Goal: Find specific page/section: Locate a particular part of the current website

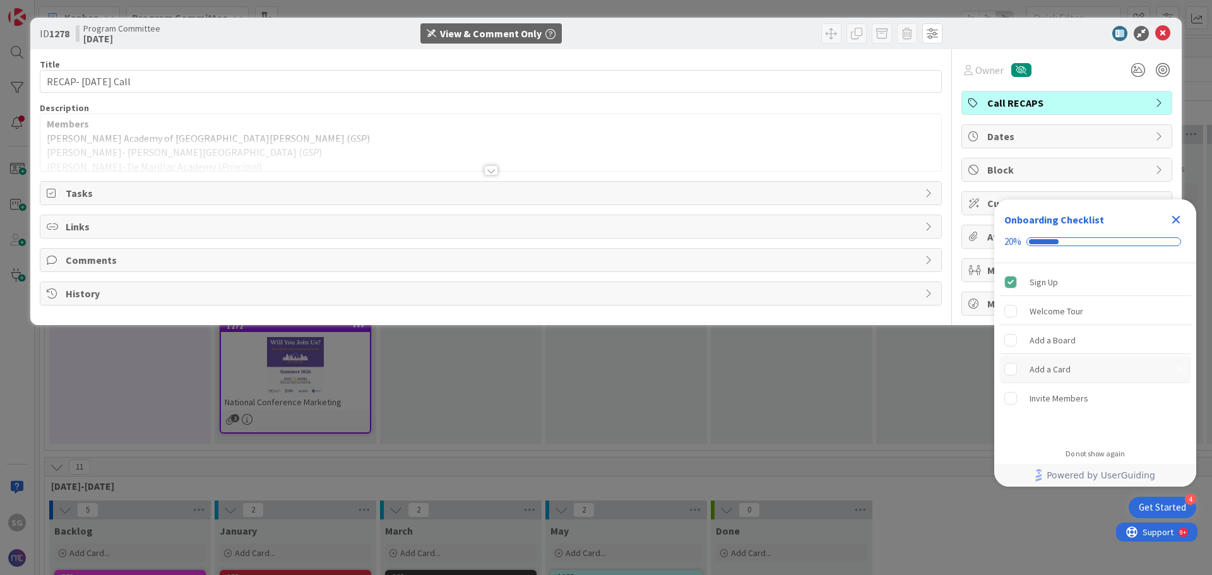
drag, startPoint x: 1134, startPoint y: 223, endPoint x: 1103, endPoint y: 376, distance: 155.7
click at [1103, 376] on div "Onboarding Checklist 20% Sign Up Welcome Tour Add a Board Add a Card Invite Mem…" at bounding box center [1095, 319] width 202 height 241
click at [1175, 215] on icon "Close Checklist" at bounding box center [1176, 219] width 15 height 15
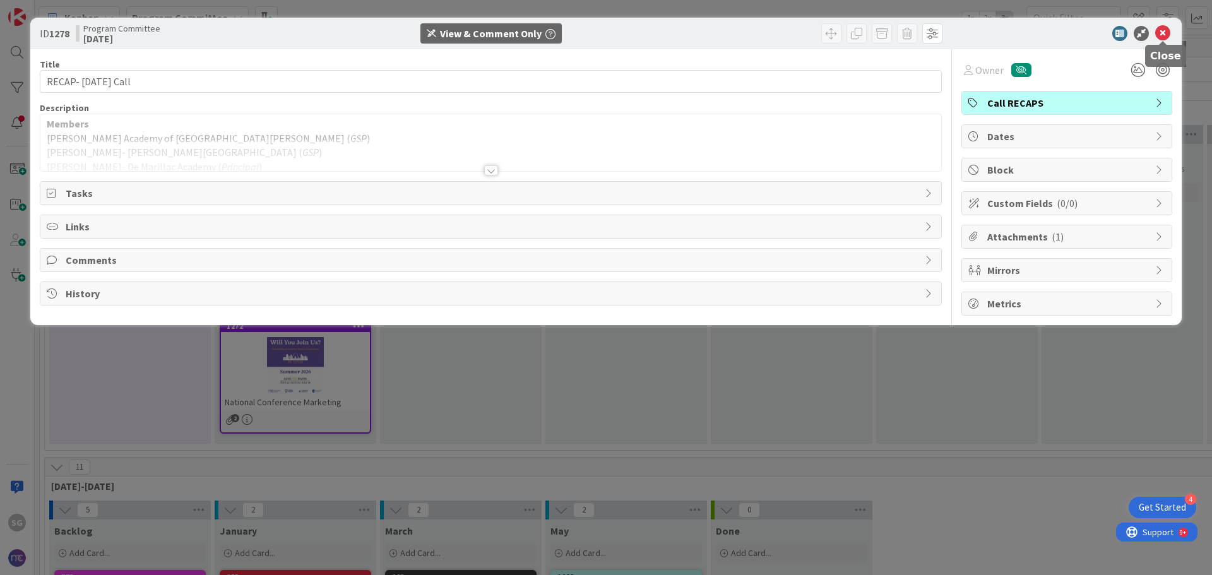
click at [1165, 32] on icon at bounding box center [1162, 33] width 15 height 15
